Goal: Transaction & Acquisition: Purchase product/service

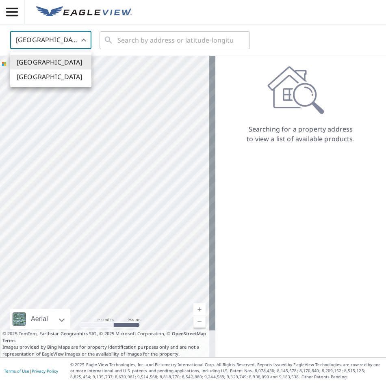
click at [62, 42] on body "DD DD United States US ​ ​ Aerial Road A standard road map Aerial A detailed lo…" at bounding box center [193, 192] width 386 height 384
click at [46, 78] on li "[GEOGRAPHIC_DATA]" at bounding box center [50, 77] width 81 height 15
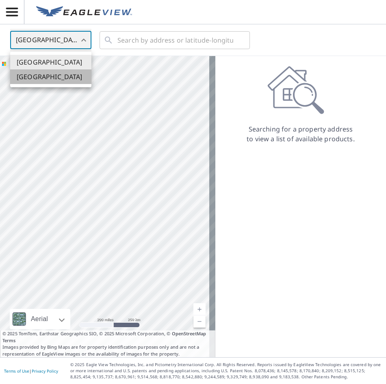
type input "CA"
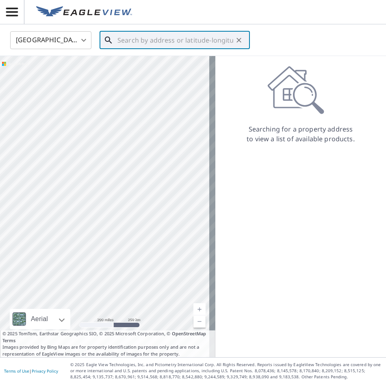
paste input "[STREET_ADDRESS]"
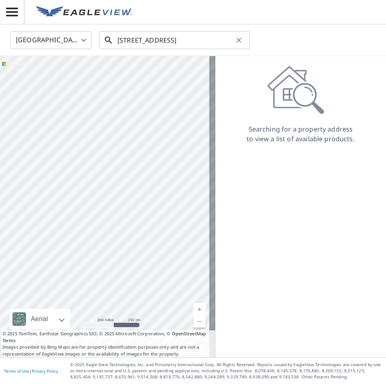
click at [160, 39] on input "[STREET_ADDRESS]" at bounding box center [175, 40] width 116 height 23
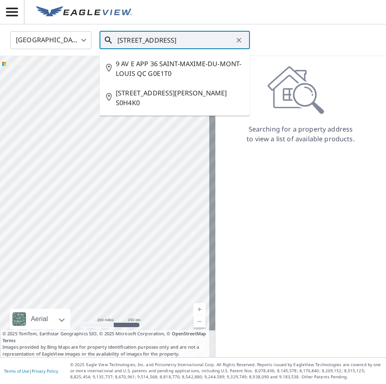
paste input "[PERSON_NAME]"
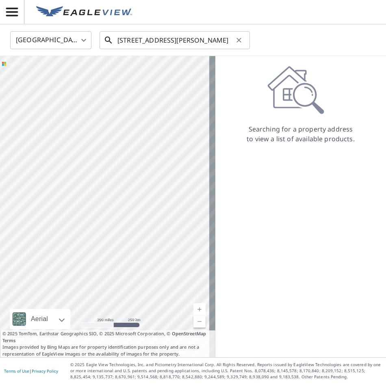
click at [193, 43] on input "[STREET_ADDRESS][PERSON_NAME]" at bounding box center [175, 40] width 116 height 23
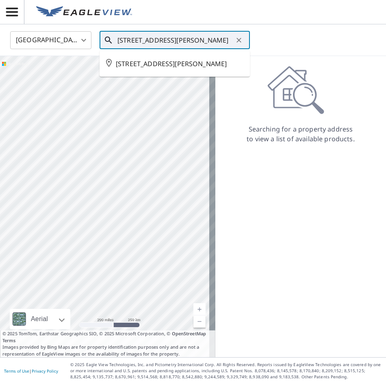
drag, startPoint x: 191, startPoint y: 47, endPoint x: 174, endPoint y: 65, distance: 25.0
click at [174, 65] on span "[STREET_ADDRESS][PERSON_NAME]" at bounding box center [180, 64] width 128 height 10
type input "[STREET_ADDRESS][PERSON_NAME]"
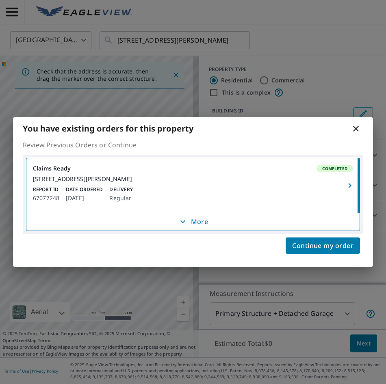
click at [193, 225] on p "More" at bounding box center [193, 222] width 30 height 10
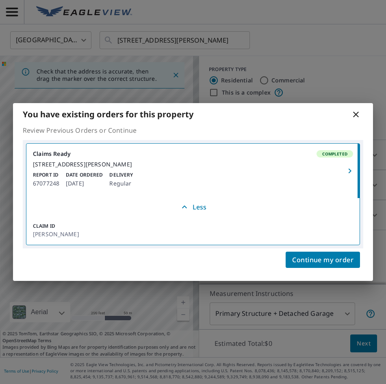
click at [206, 211] on p "Less" at bounding box center [193, 207] width 27 height 10
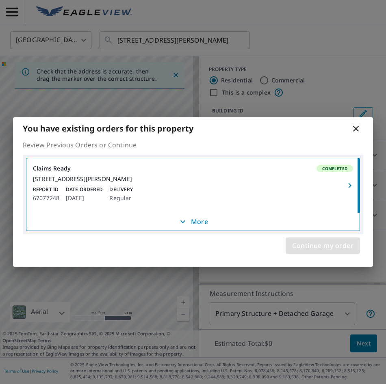
click at [305, 247] on span "Continue my order" at bounding box center [322, 245] width 61 height 11
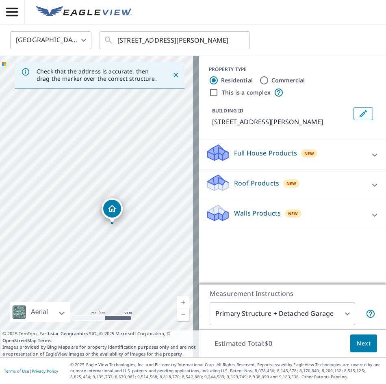
click at [243, 213] on p "Walls Products" at bounding box center [257, 214] width 47 height 10
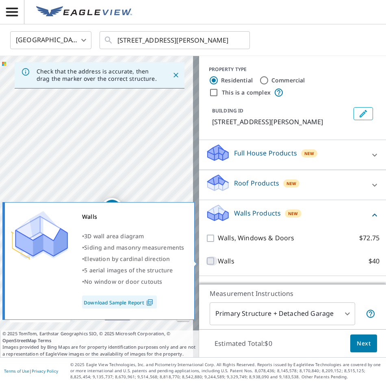
click at [206, 262] on input "Walls $40" at bounding box center [212, 261] width 12 height 10
checkbox input "true"
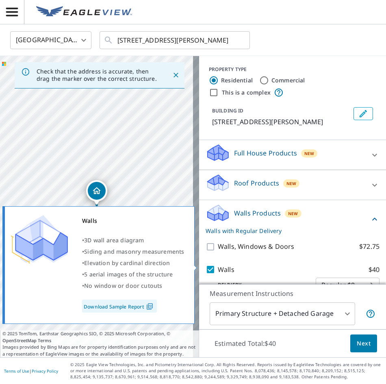
scroll to position [18, 0]
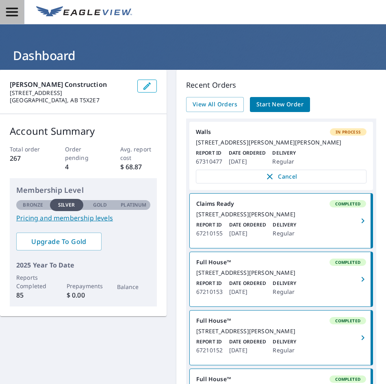
click at [10, 11] on icon "button" at bounding box center [12, 12] width 14 height 14
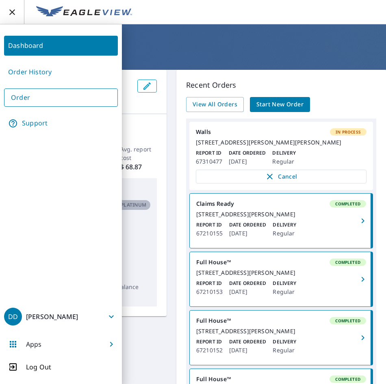
click at [43, 70] on link "Order History" at bounding box center [61, 72] width 114 height 20
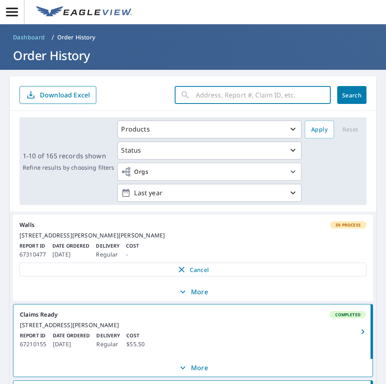
click at [198, 95] on input "text" at bounding box center [263, 95] width 135 height 23
click at [210, 94] on input "36 9 ave" at bounding box center [255, 95] width 119 height 23
type input "36 9 ave"
